Goal: Task Accomplishment & Management: Manage account settings

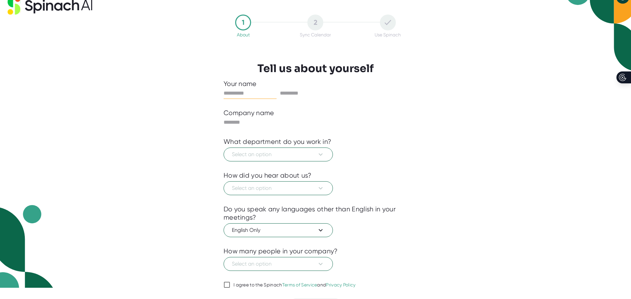
scroll to position [30, 0]
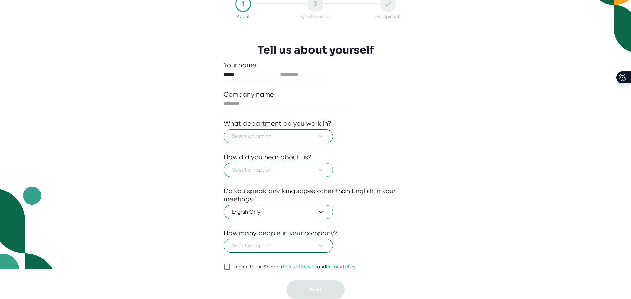
type input "*****"
click at [321, 81] on div at bounding box center [316, 85] width 184 height 10
click at [319, 75] on input "text" at bounding box center [306, 75] width 53 height 11
type input "*********"
click at [297, 105] on input "text" at bounding box center [288, 104] width 129 height 11
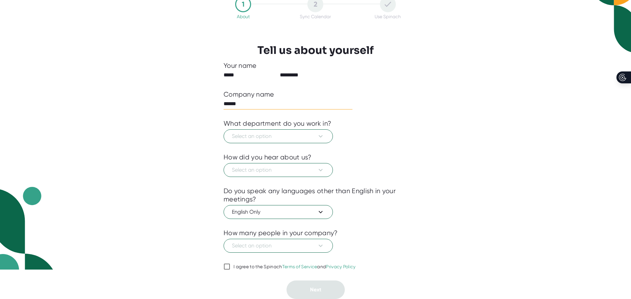
type input "*****"
type input "*********"
click at [324, 140] on icon at bounding box center [321, 137] width 8 height 8
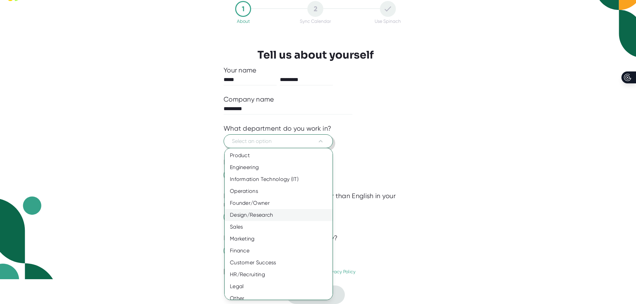
click at [289, 213] on div "Design/Research" at bounding box center [281, 215] width 113 height 12
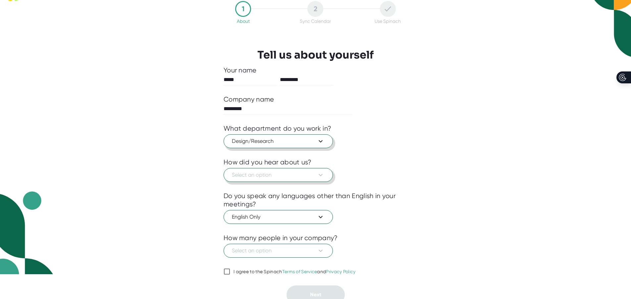
click at [303, 181] on button "Select an option" at bounding box center [278, 175] width 109 height 14
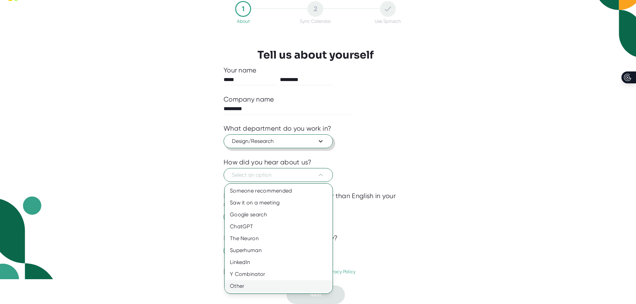
click at [273, 284] on div "Other" at bounding box center [279, 287] width 108 height 12
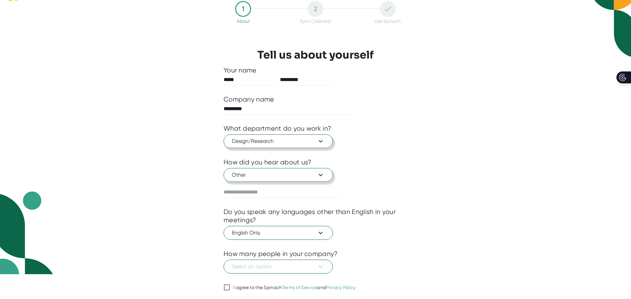
click at [290, 172] on span "Other" at bounding box center [278, 175] width 93 height 8
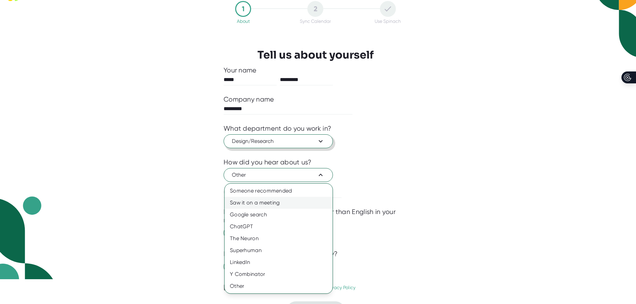
click at [284, 203] on div "Saw it on a meeting" at bounding box center [279, 203] width 108 height 12
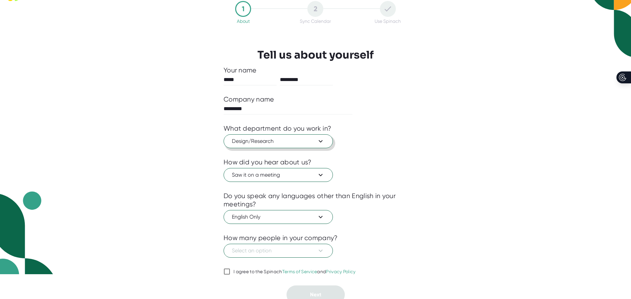
click at [296, 203] on div "Do you speak any languages other than English in your meetings?" at bounding box center [316, 200] width 184 height 17
click at [295, 248] on span "Select an option" at bounding box center [278, 251] width 93 height 8
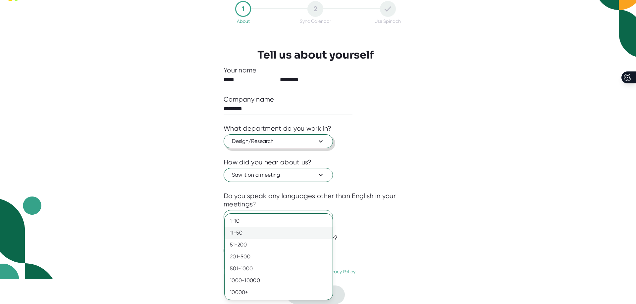
click at [268, 235] on div "11-50" at bounding box center [279, 233] width 108 height 12
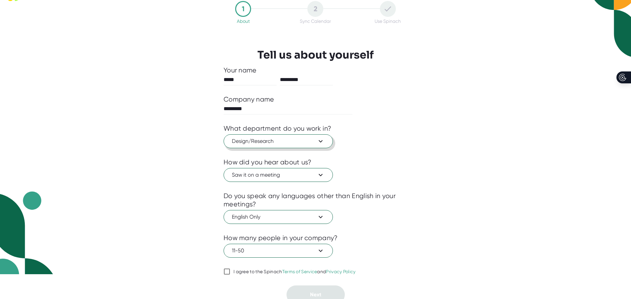
click at [232, 271] on span "I agree to the Spinach Terms of Service and Privacy Policy" at bounding box center [293, 272] width 126 height 6
click at [230, 271] on input "I agree to the Spinach Terms of Service and Privacy Policy" at bounding box center [227, 272] width 7 height 8
checkbox input "true"
click at [303, 292] on button "Next" at bounding box center [316, 295] width 58 height 19
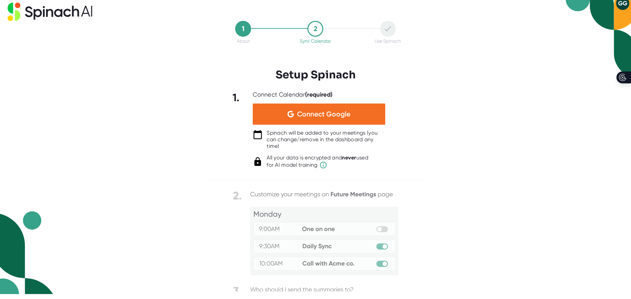
scroll to position [0, 0]
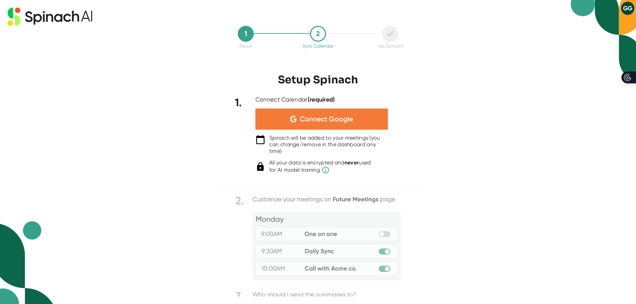
click at [359, 122] on div "Connect Google" at bounding box center [321, 119] width 133 height 21
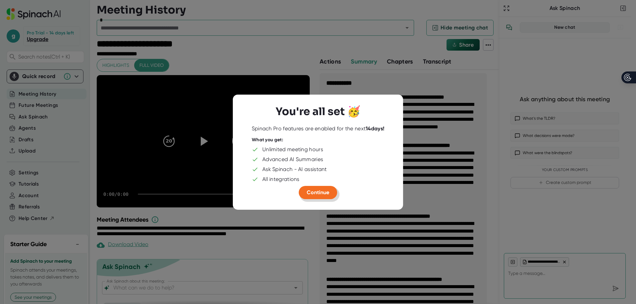
click at [320, 191] on span "Continue" at bounding box center [318, 192] width 23 height 6
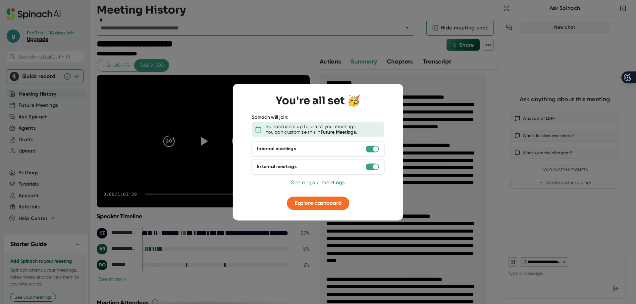
click at [427, 197] on div at bounding box center [318, 152] width 636 height 304
click at [327, 209] on button "Explore dashboard" at bounding box center [318, 203] width 63 height 13
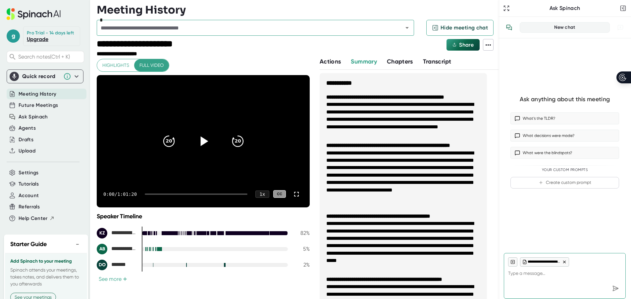
click at [201, 146] on icon at bounding box center [203, 141] width 17 height 17
click at [233, 144] on icon "20" at bounding box center [237, 141] width 17 height 17
click at [233, 139] on icon "20" at bounding box center [237, 141] width 17 height 17
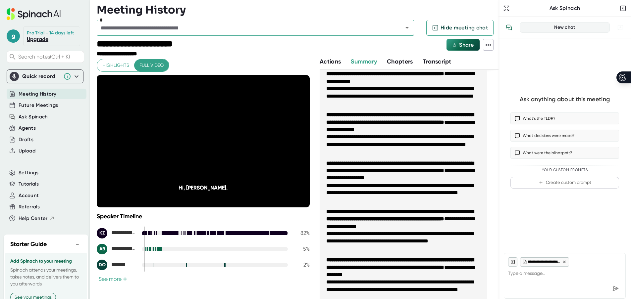
scroll to position [464, 0]
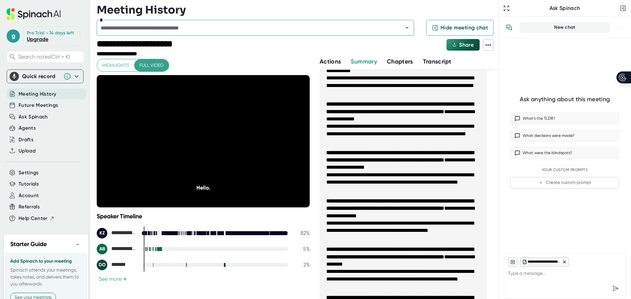
click at [398, 113] on b "**********" at bounding box center [399, 108] width 147 height 12
click at [387, 113] on b "**********" at bounding box center [399, 108] width 147 height 12
drag, startPoint x: 381, startPoint y: 112, endPoint x: 368, endPoint y: 109, distance: 13.3
click at [381, 112] on b "**********" at bounding box center [399, 108] width 147 height 12
click at [365, 109] on b "**********" at bounding box center [399, 108] width 147 height 12
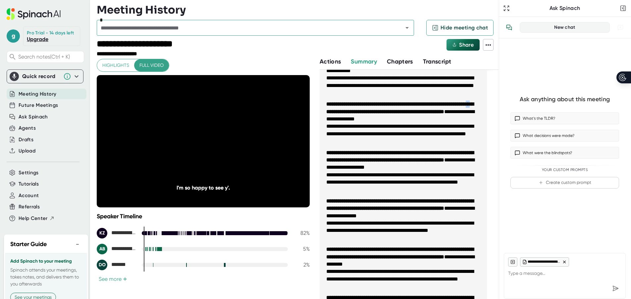
drag, startPoint x: 356, startPoint y: 109, endPoint x: 352, endPoint y: 111, distance: 4.8
click at [352, 110] on b "**********" at bounding box center [399, 108] width 147 height 12
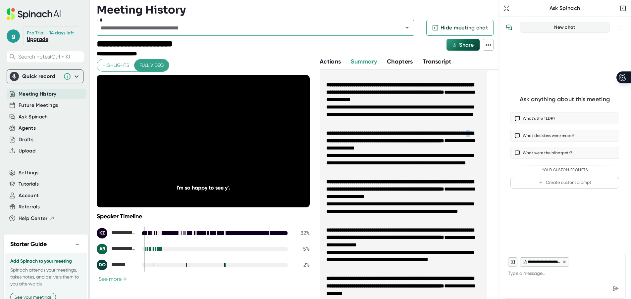
scroll to position [331, 0]
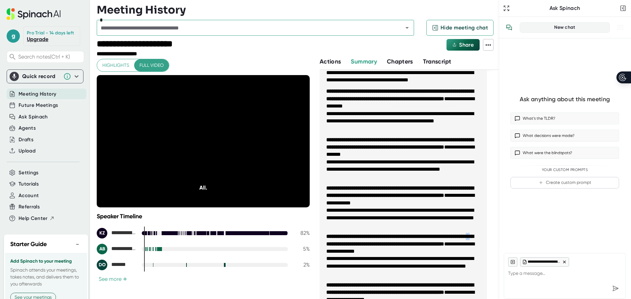
click at [116, 281] on button "See more +" at bounding box center [113, 279] width 32 height 7
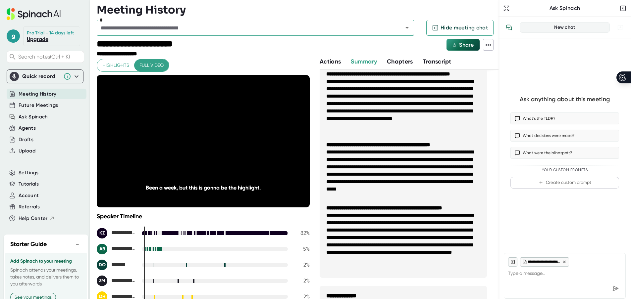
scroll to position [0, 0]
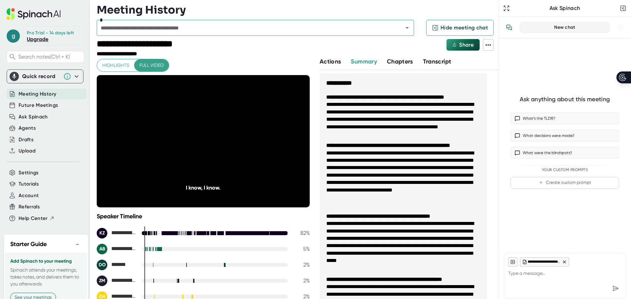
click at [14, 39] on span "g" at bounding box center [13, 35] width 13 height 13
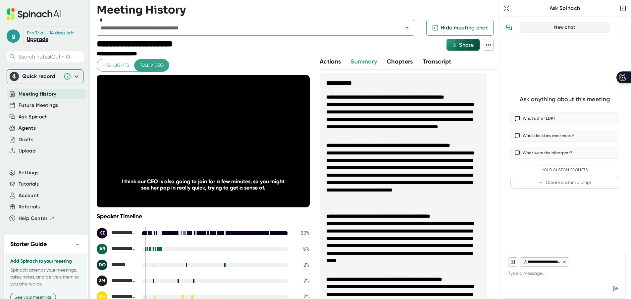
click at [444, 61] on span "Transcript" at bounding box center [437, 61] width 28 height 7
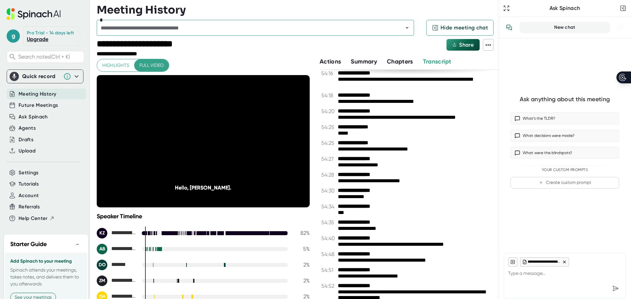
scroll to position [15326, 0]
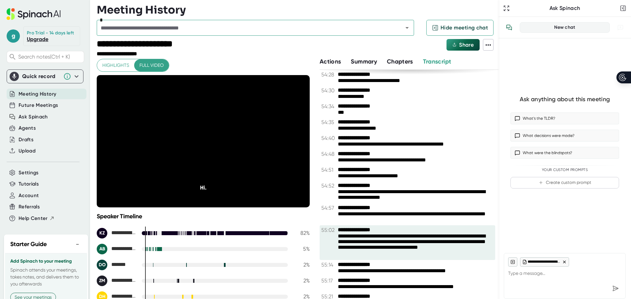
type textarea "x"
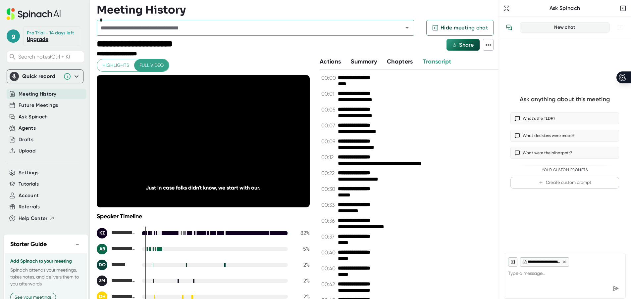
click at [326, 55] on div at bounding box center [317, 48] width 255 height 18
click at [330, 61] on span "Actions" at bounding box center [330, 61] width 21 height 7
click at [335, 66] on button "Actions" at bounding box center [330, 61] width 21 height 9
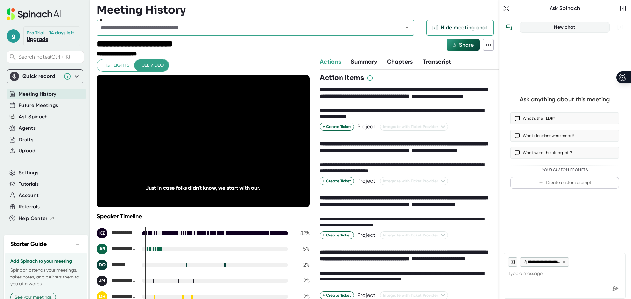
click at [335, 63] on span "Actions" at bounding box center [330, 61] width 21 height 7
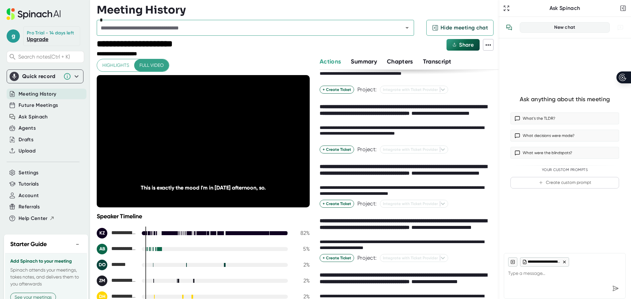
scroll to position [204, 0]
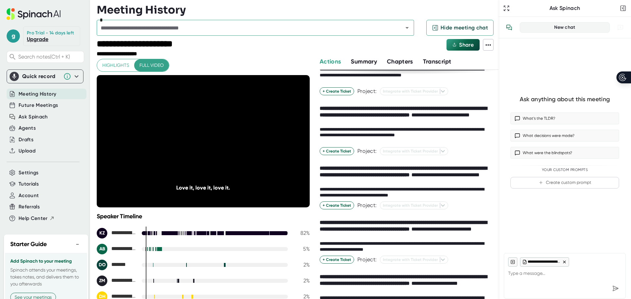
click at [437, 60] on span "Transcript" at bounding box center [437, 61] width 28 height 7
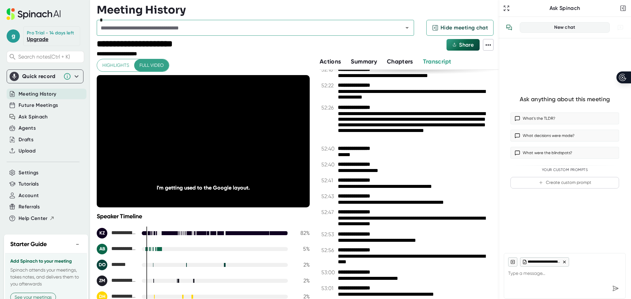
scroll to position [15899, 0]
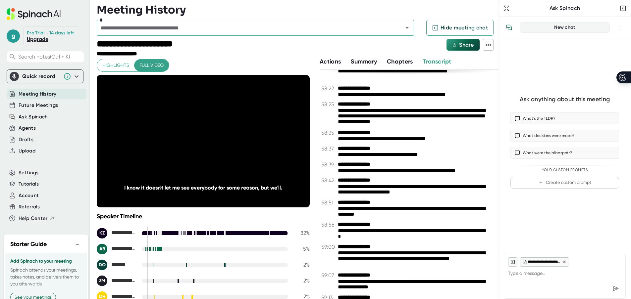
click at [335, 62] on span "Actions" at bounding box center [330, 61] width 21 height 7
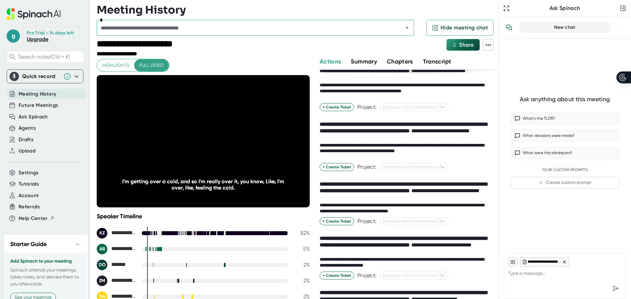
scroll to position [171, 0]
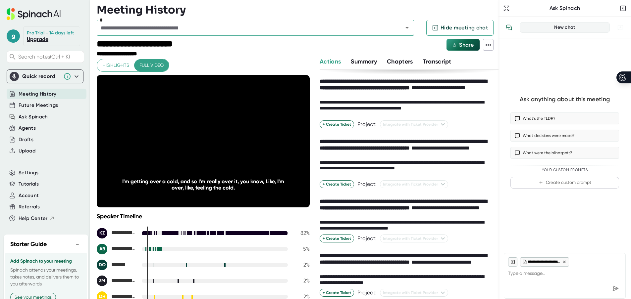
click at [432, 60] on span "Transcript" at bounding box center [437, 61] width 28 height 7
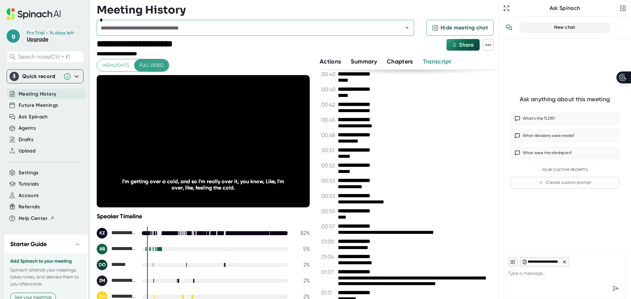
click at [440, 58] on span "Transcript" at bounding box center [437, 61] width 28 height 7
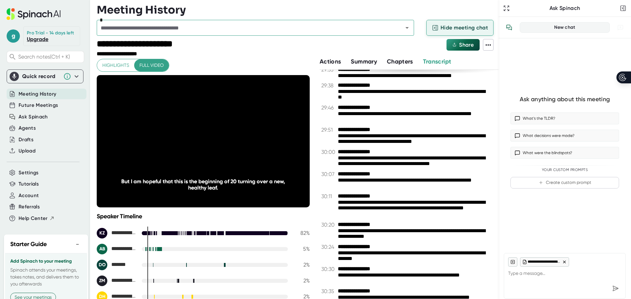
scroll to position [16022, 0]
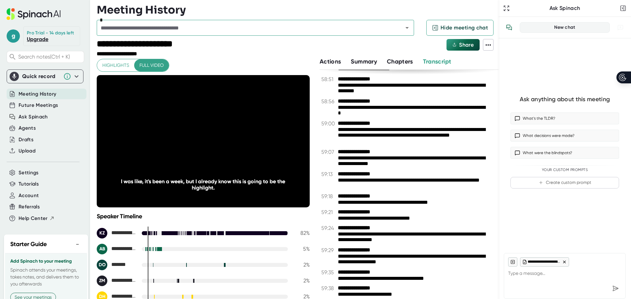
type textarea "x"
